Goal: Task Accomplishment & Management: Complete application form

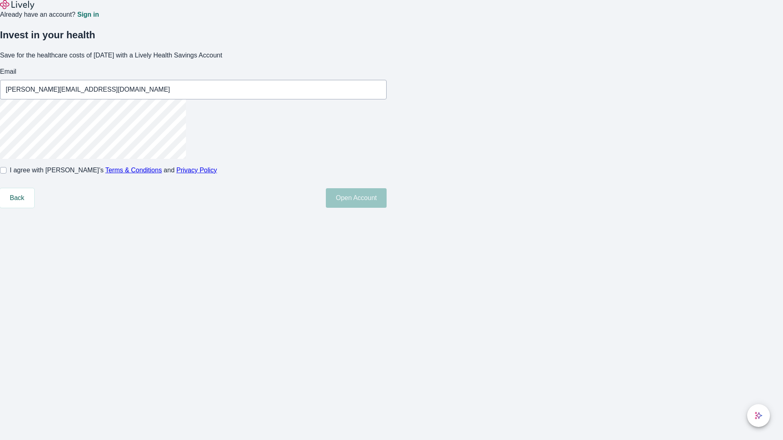
click at [7, 174] on input "I agree with Lively’s Terms & Conditions and Privacy Policy" at bounding box center [3, 170] width 7 height 7
checkbox input "true"
click at [386, 208] on button "Open Account" at bounding box center [356, 198] width 61 height 20
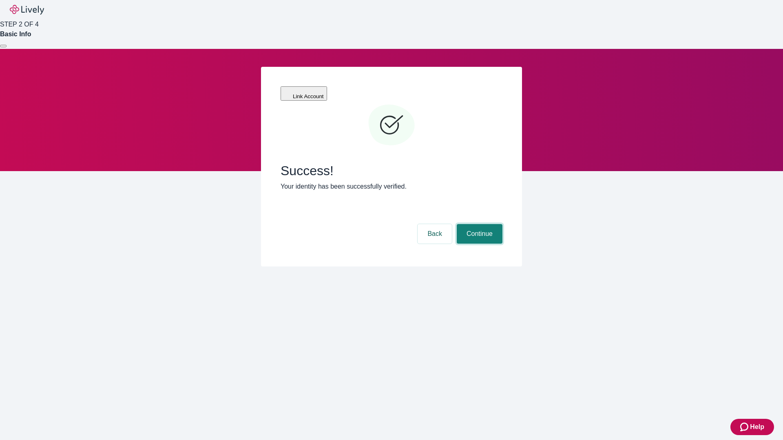
click at [478, 224] on button "Continue" at bounding box center [480, 234] width 46 height 20
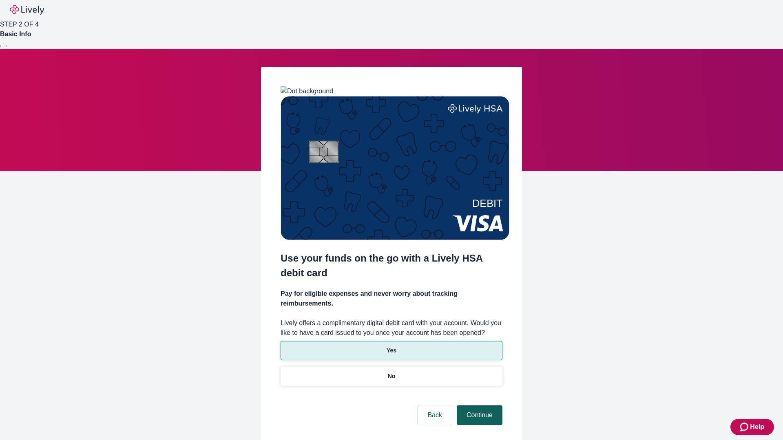
click at [391, 372] on p "No" at bounding box center [392, 376] width 8 height 9
click at [478, 406] on button "Continue" at bounding box center [480, 416] width 46 height 20
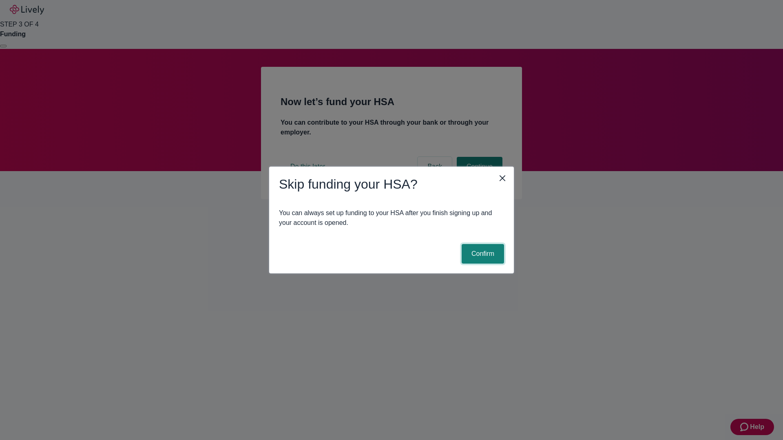
click at [481, 254] on button "Confirm" at bounding box center [482, 254] width 42 height 20
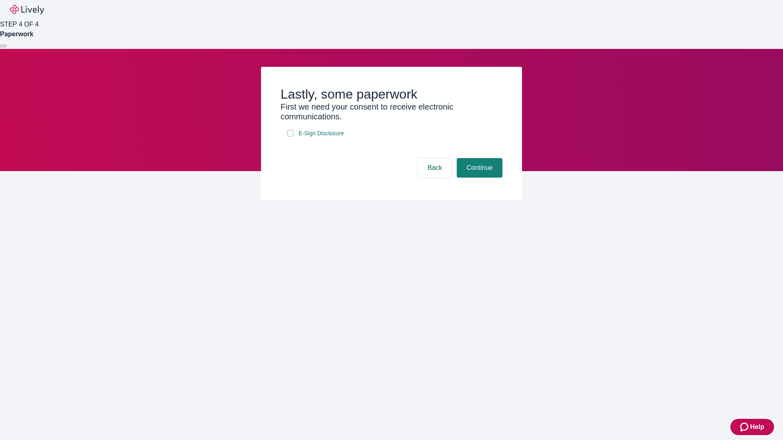
click at [290, 137] on input "E-Sign Disclosure" at bounding box center [290, 133] width 7 height 7
checkbox input "true"
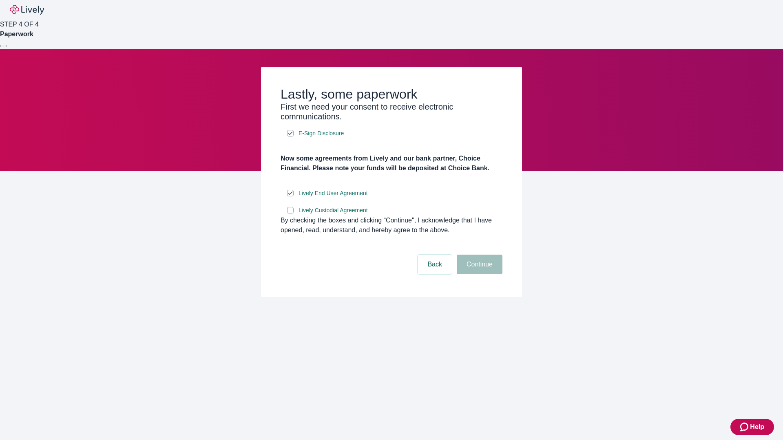
click at [290, 214] on input "Lively Custodial Agreement" at bounding box center [290, 210] width 7 height 7
checkbox input "true"
click at [478, 274] on button "Continue" at bounding box center [480, 265] width 46 height 20
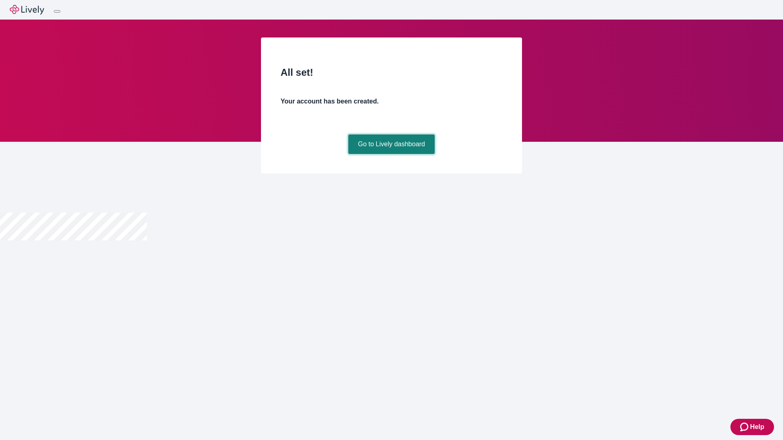
click at [391, 154] on link "Go to Lively dashboard" at bounding box center [391, 145] width 87 height 20
